Goal: Check status

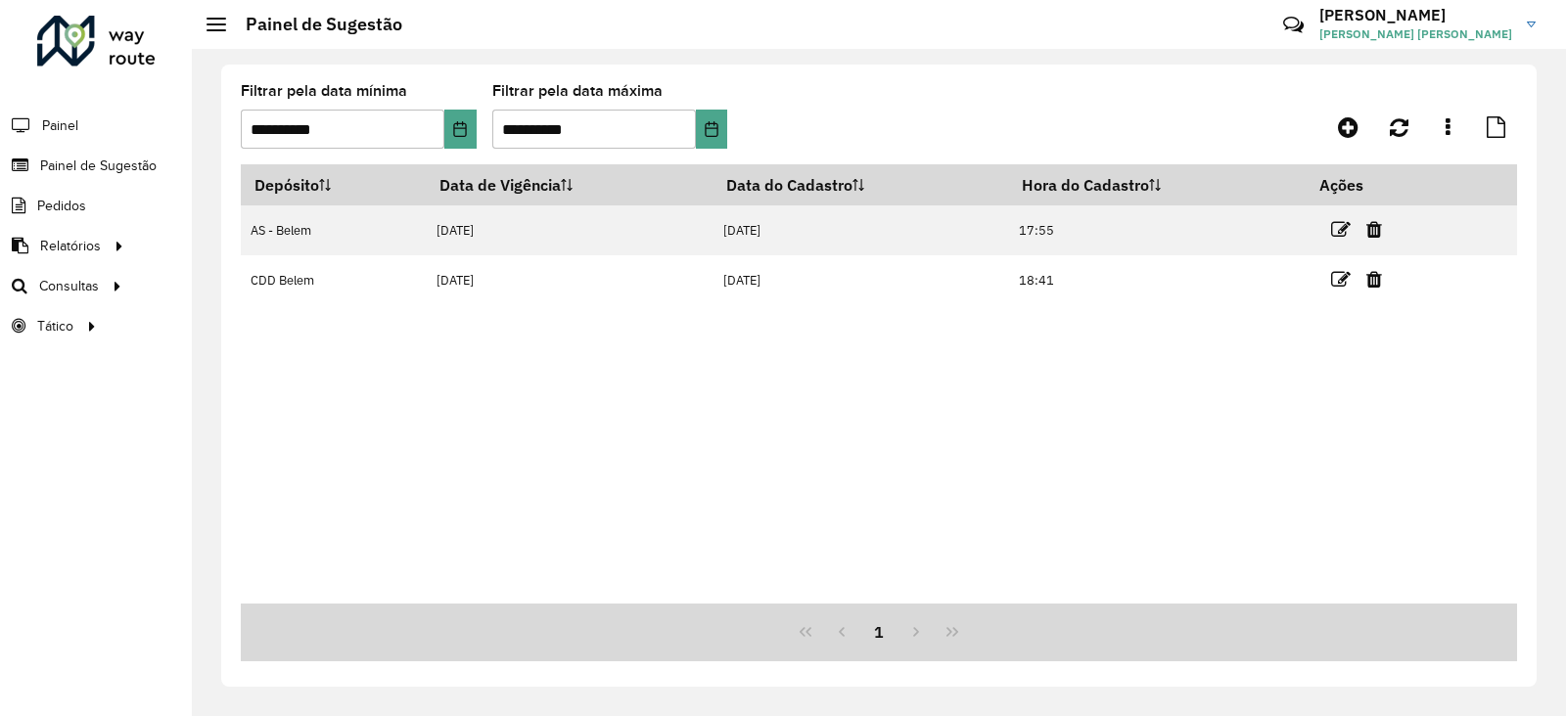
click at [1348, 282] on icon at bounding box center [1341, 280] width 20 height 20
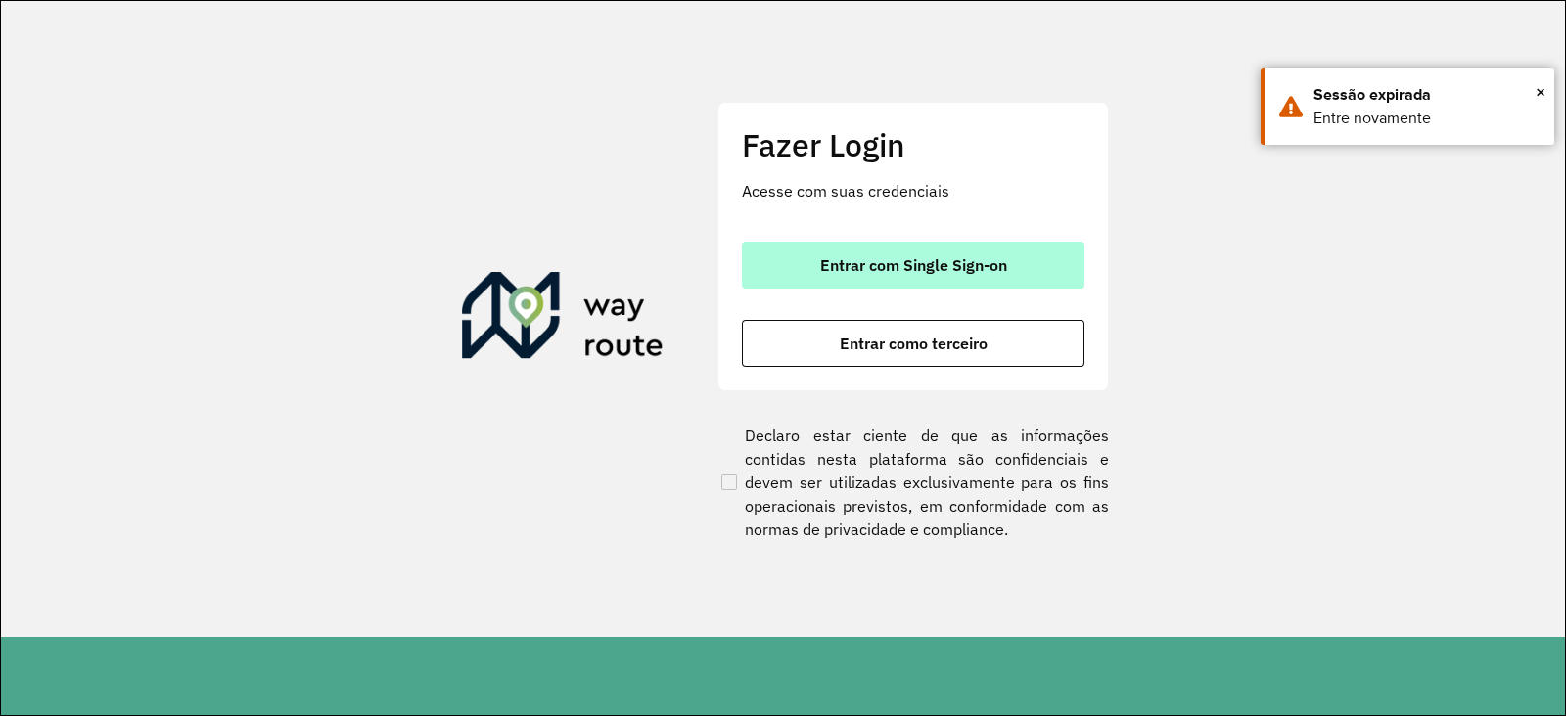
click at [910, 282] on button "Entrar com Single Sign-on" at bounding box center [913, 265] width 343 height 47
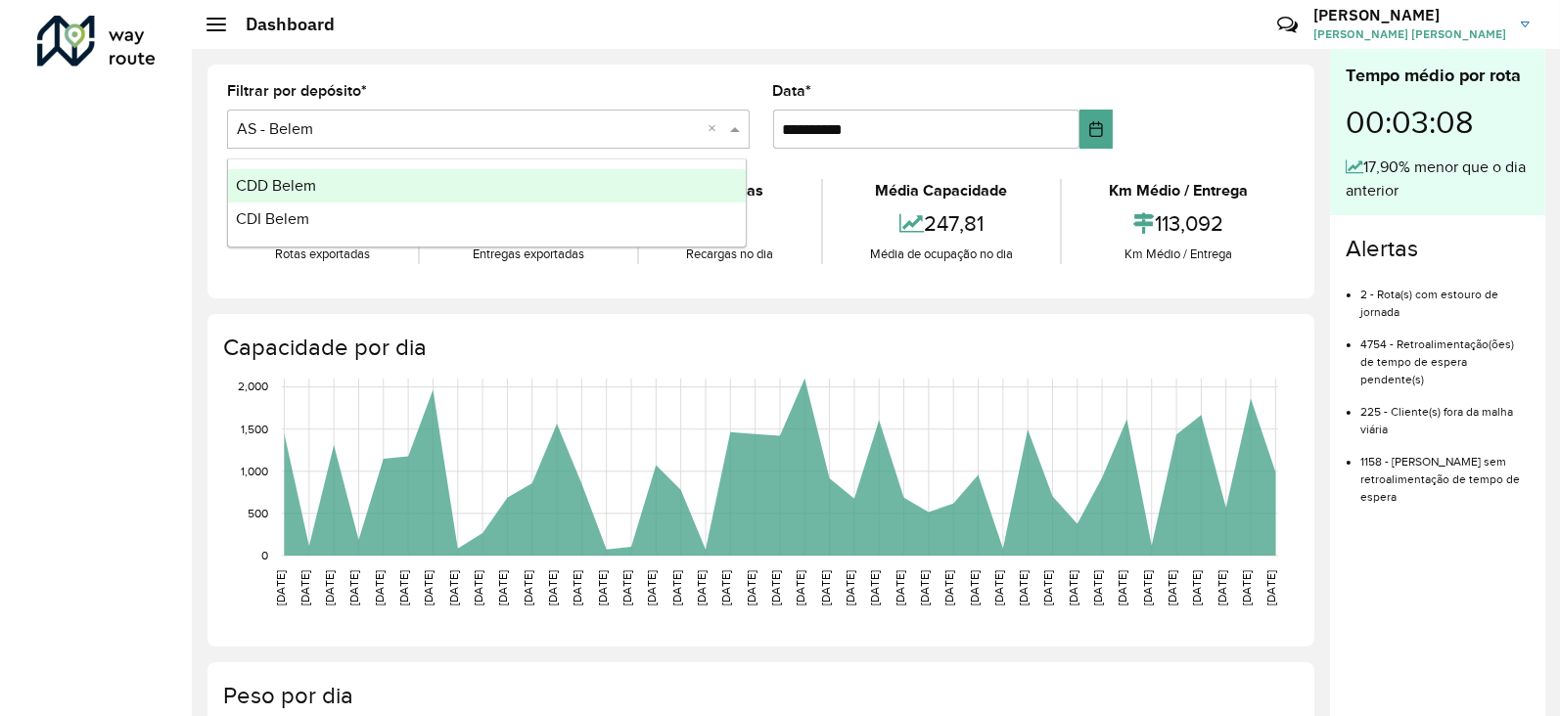
click at [340, 142] on div "Selecione um depósito × AS - Belem ×" at bounding box center [488, 129] width 523 height 39
click at [285, 182] on span "CDD Belem" at bounding box center [276, 185] width 80 height 17
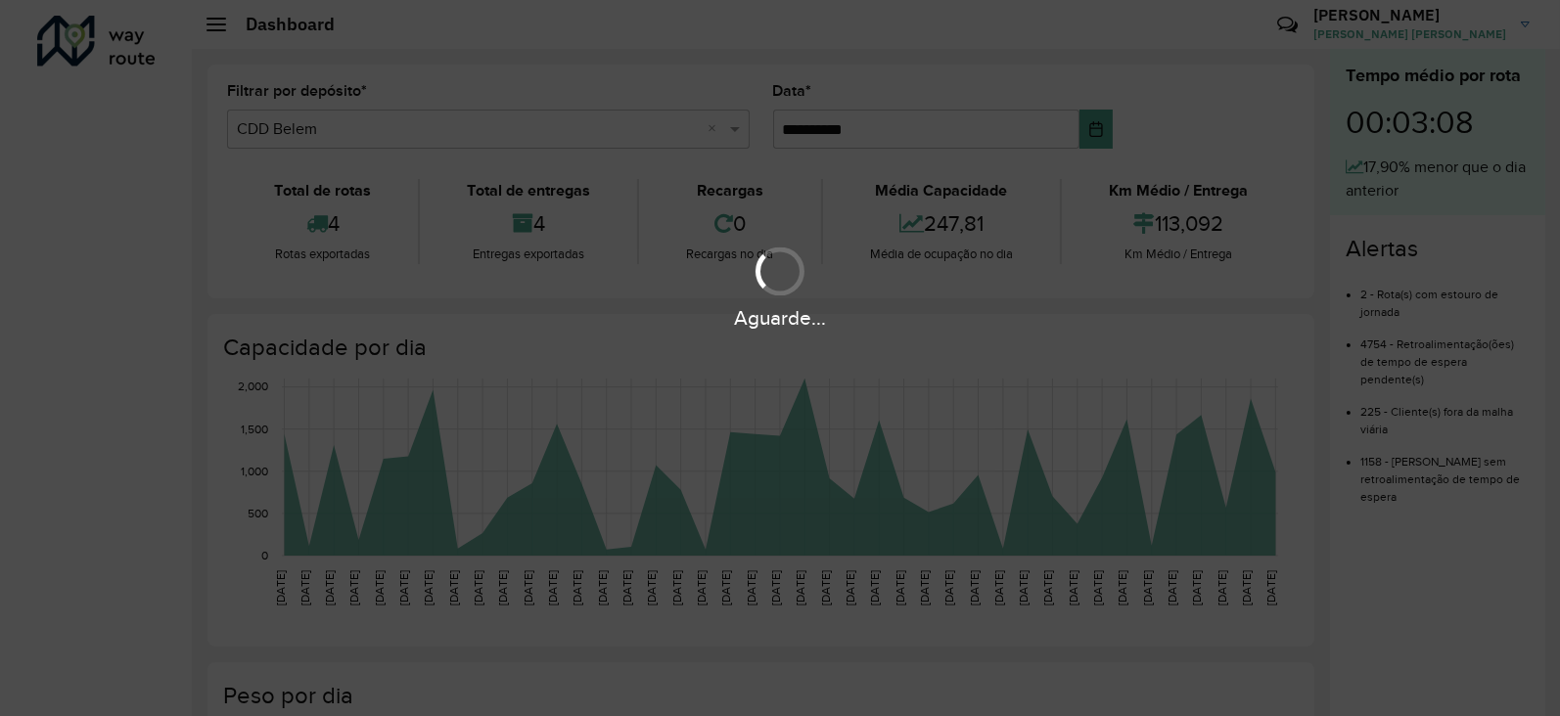
click at [169, 164] on div "Aguarde..." at bounding box center [780, 358] width 1560 height 716
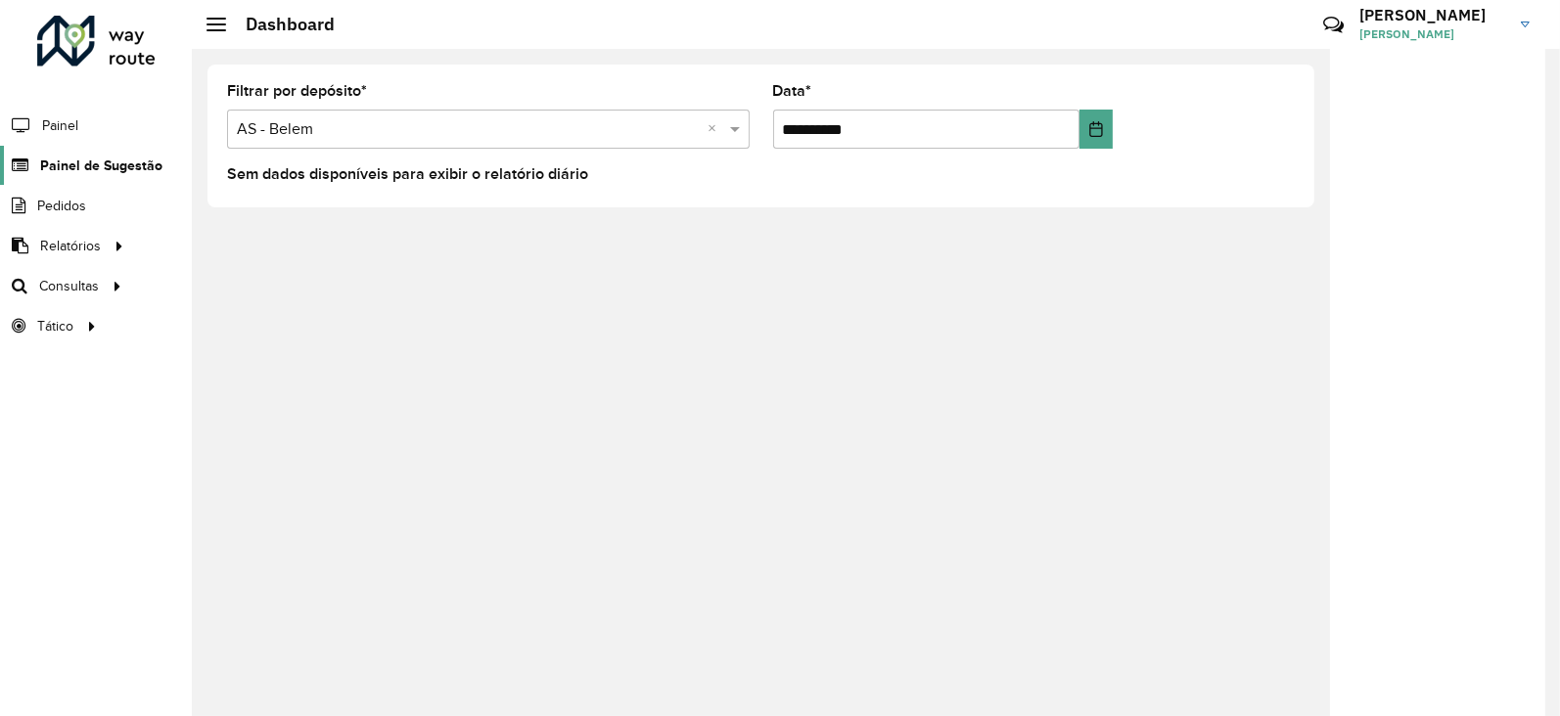
click at [82, 159] on span "Painel de Sugestão" at bounding box center [101, 166] width 122 height 21
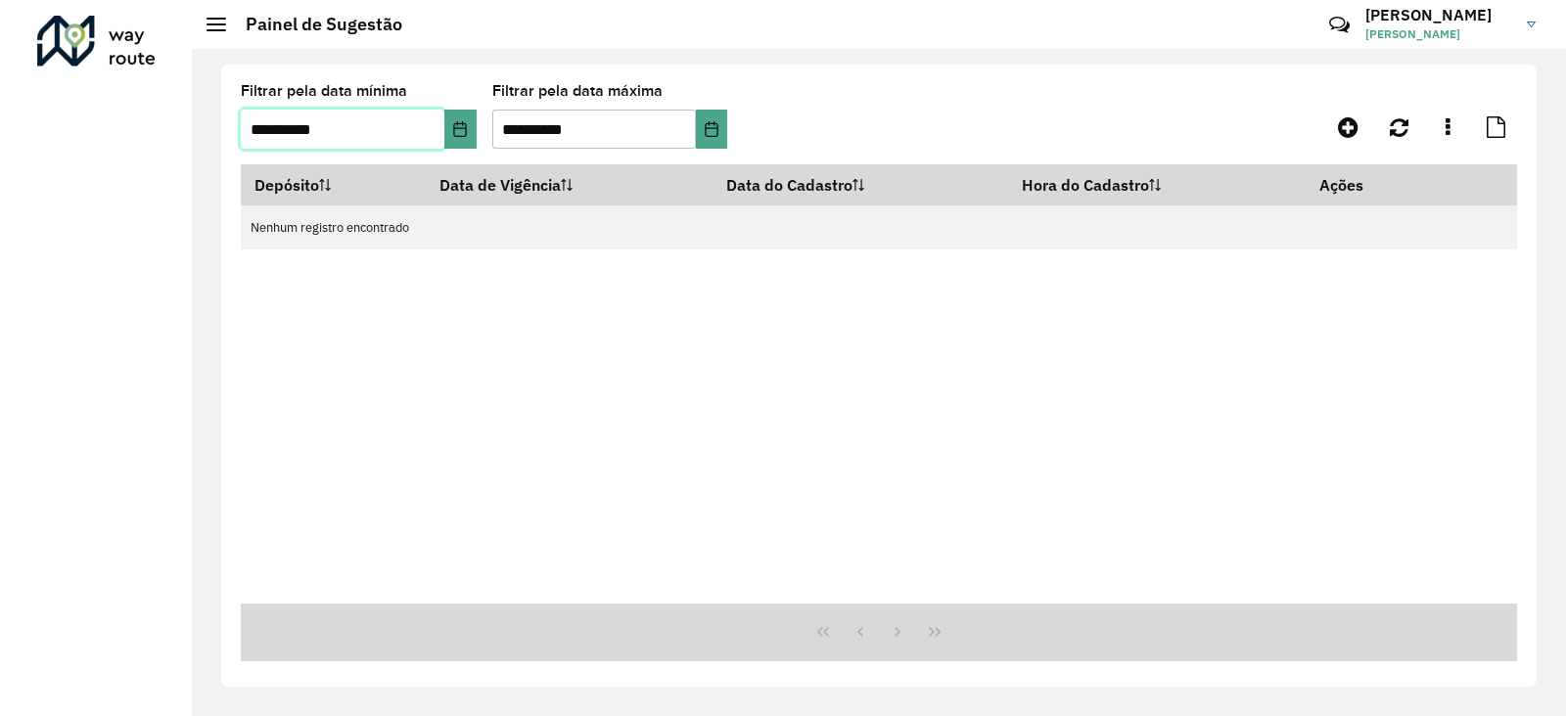
click at [264, 125] on input "**********" at bounding box center [343, 129] width 204 height 39
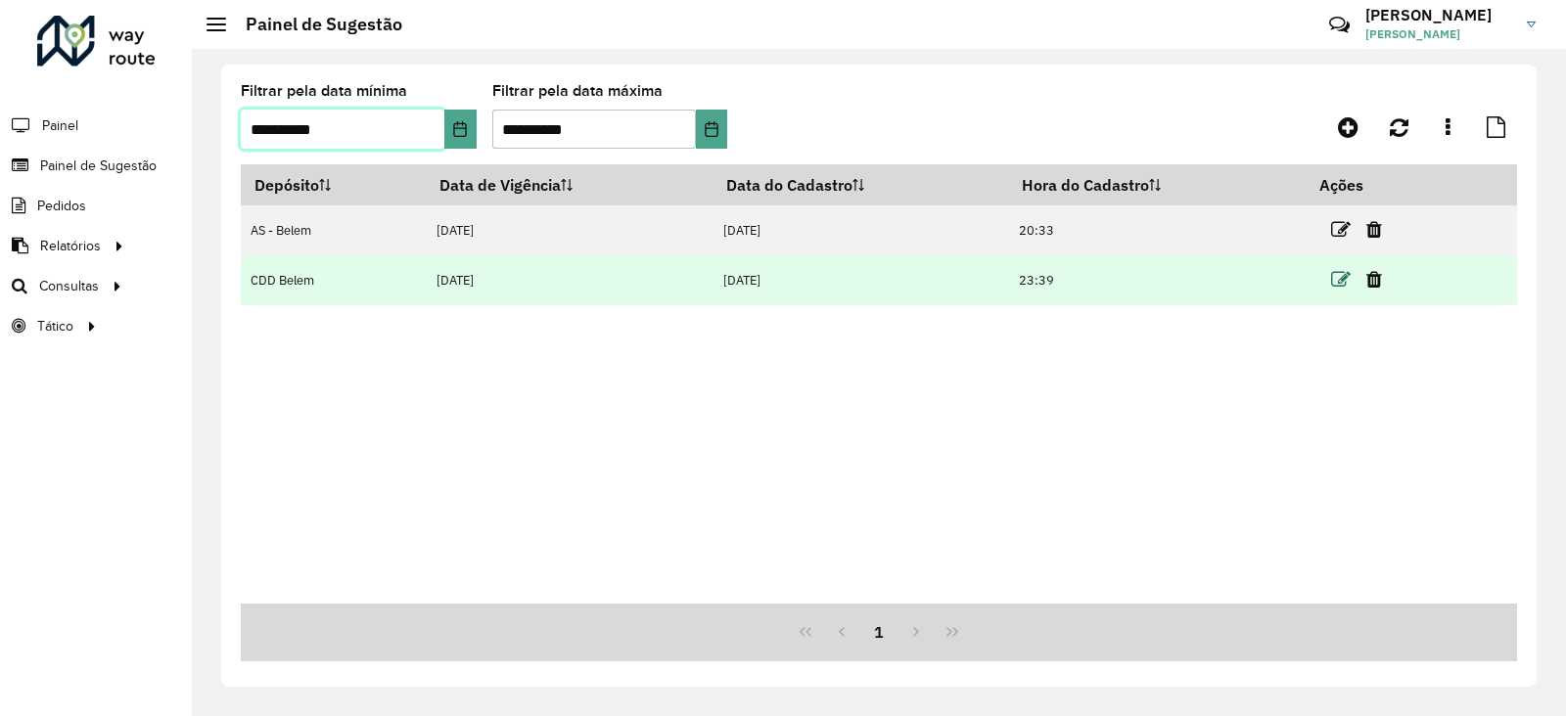
type input "**********"
click at [1351, 273] on icon at bounding box center [1341, 280] width 20 height 20
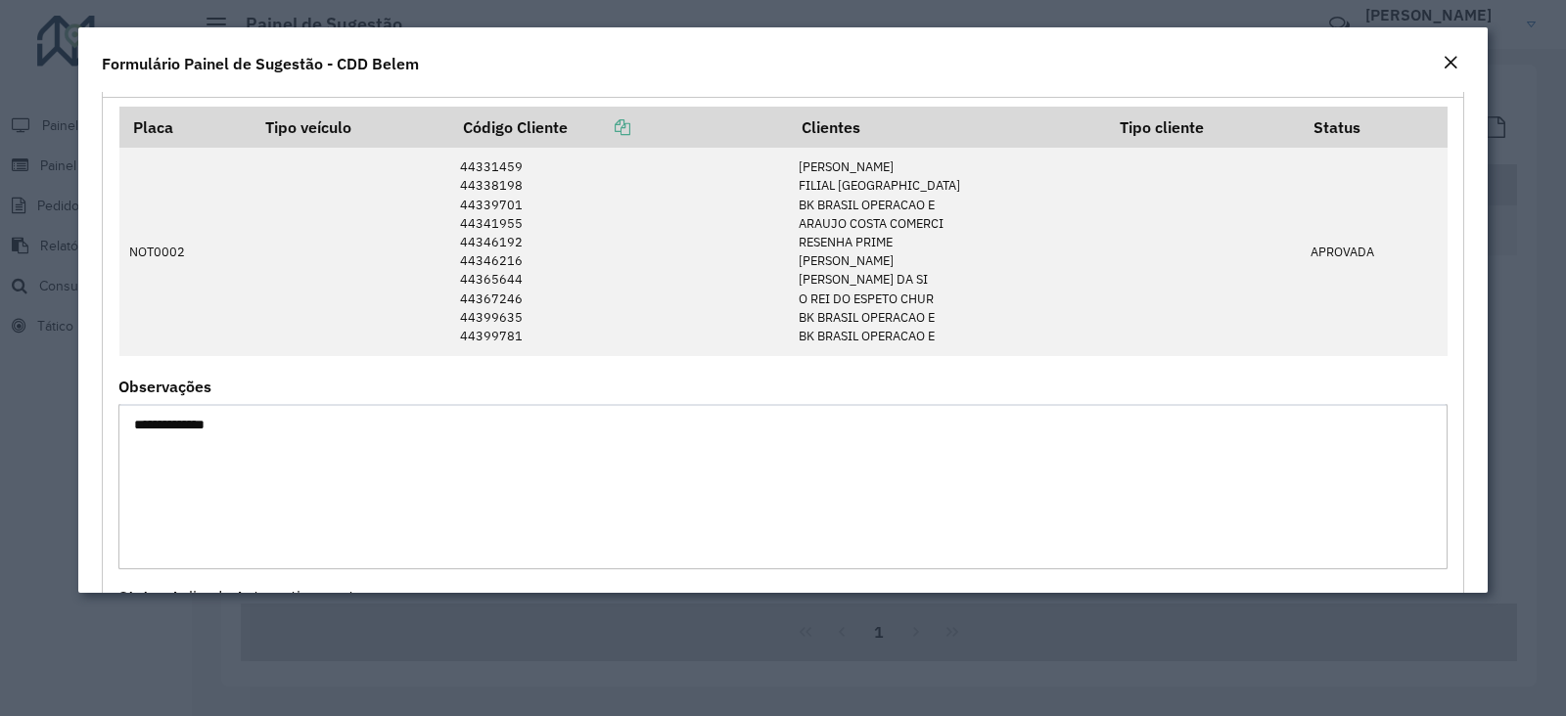
scroll to position [2041, 0]
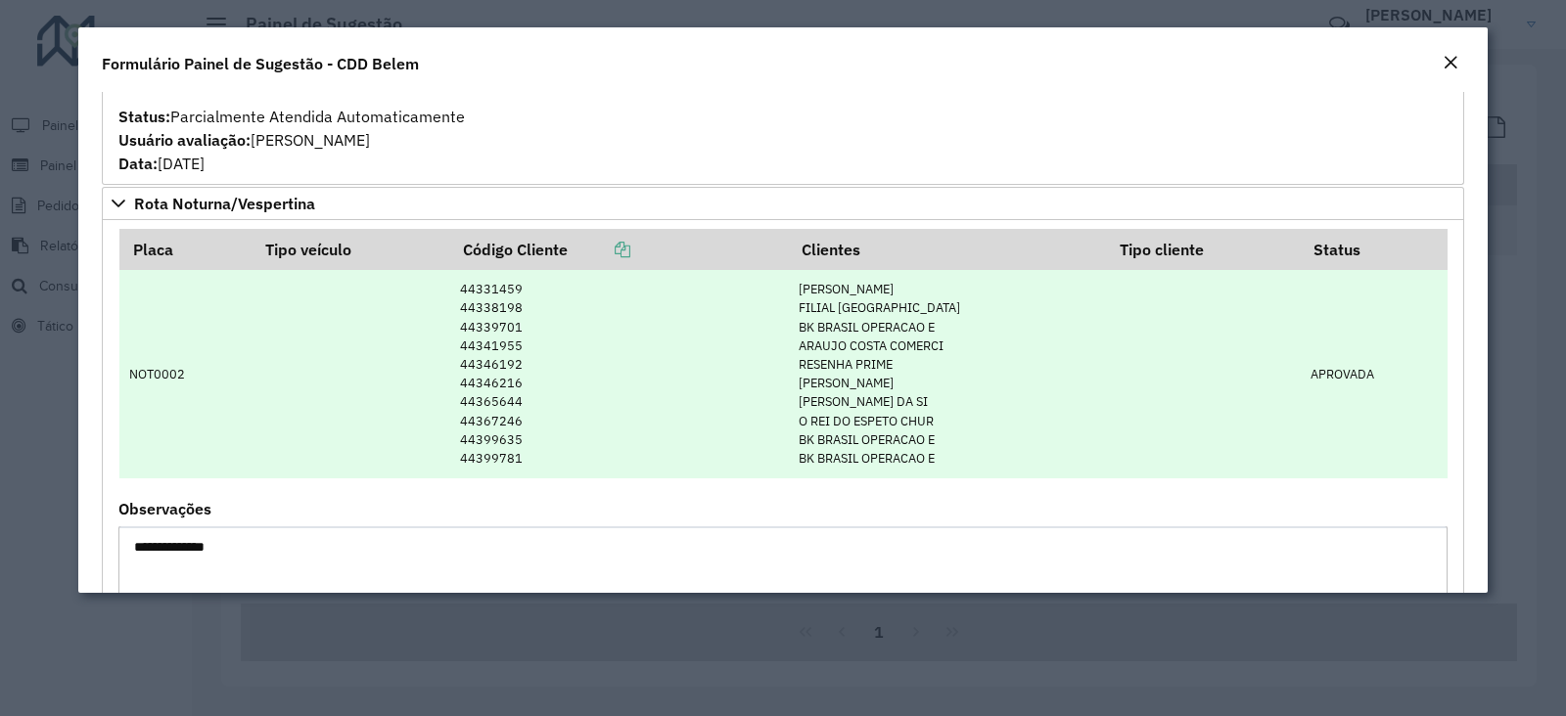
click at [499, 304] on td "44331459 44338198 44339701 44341955 44346192 44346216 44365644 44367246 4439963…" at bounding box center [618, 373] width 339 height 207
click at [523, 310] on td "44331459 44338198 44339701 44341955 44346192 44346216 44365644 44367246 4439963…" at bounding box center [618, 373] width 339 height 207
